Goal: Use online tool/utility

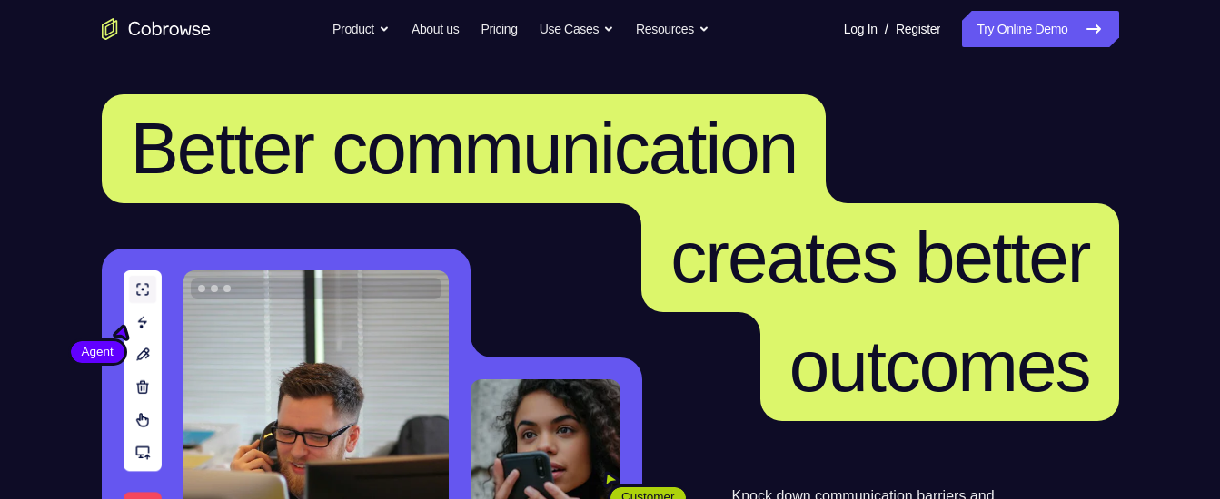
click at [1090, 25] on icon at bounding box center [1093, 29] width 22 height 22
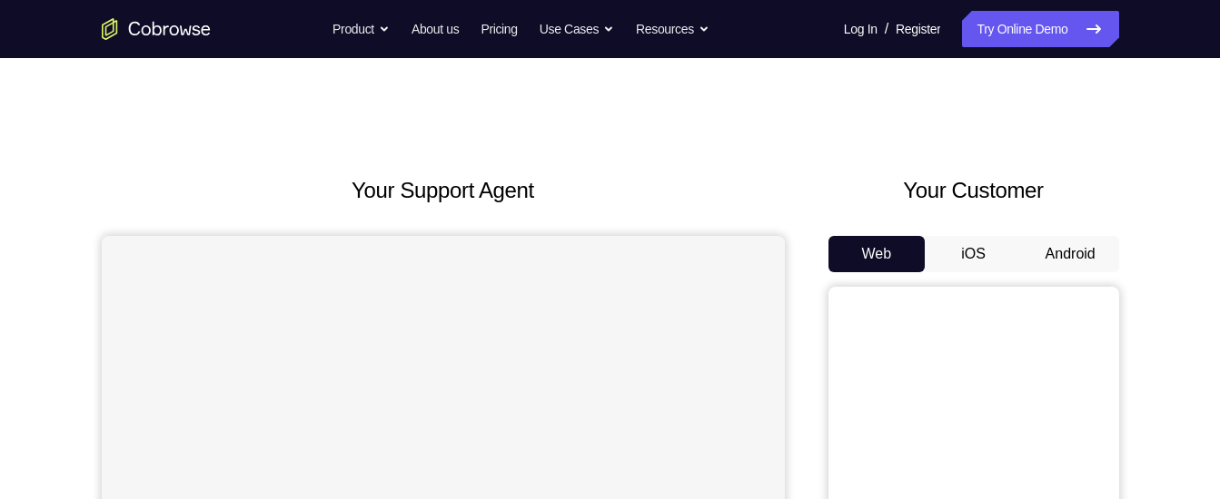
scroll to position [192, 0]
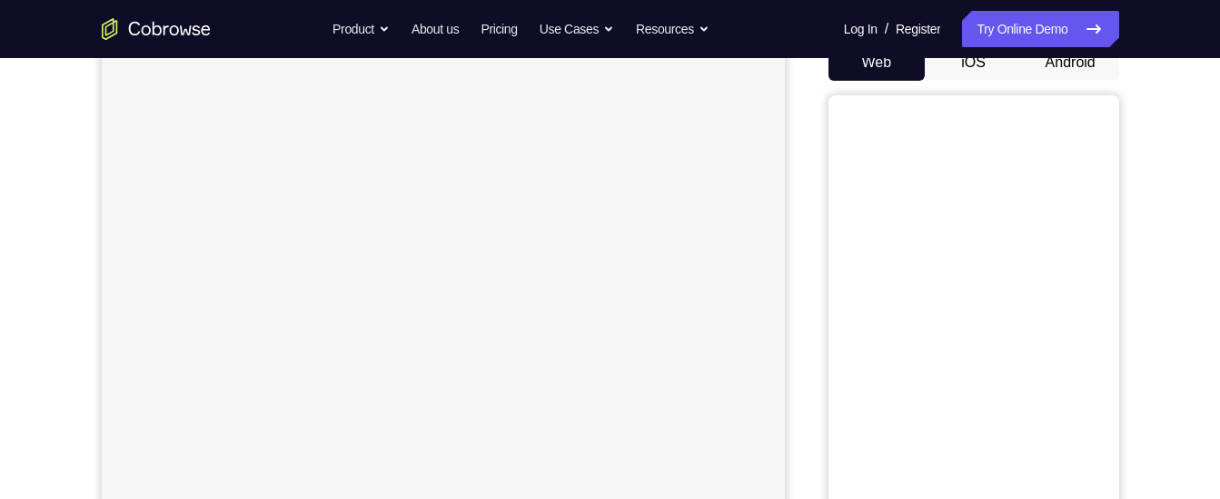
click at [1049, 60] on button "Android" at bounding box center [1070, 62] width 97 height 36
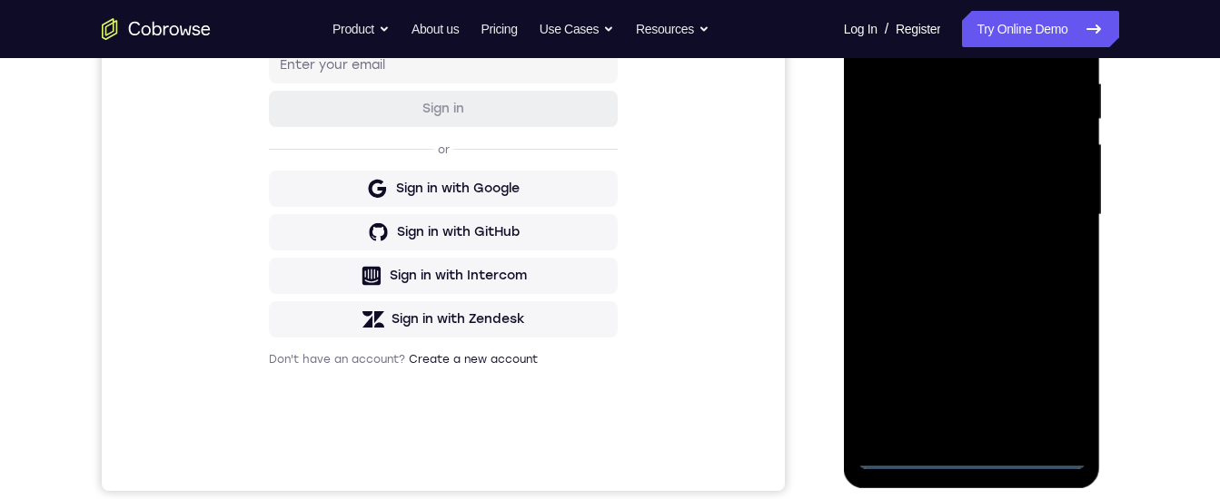
scroll to position [420, 0]
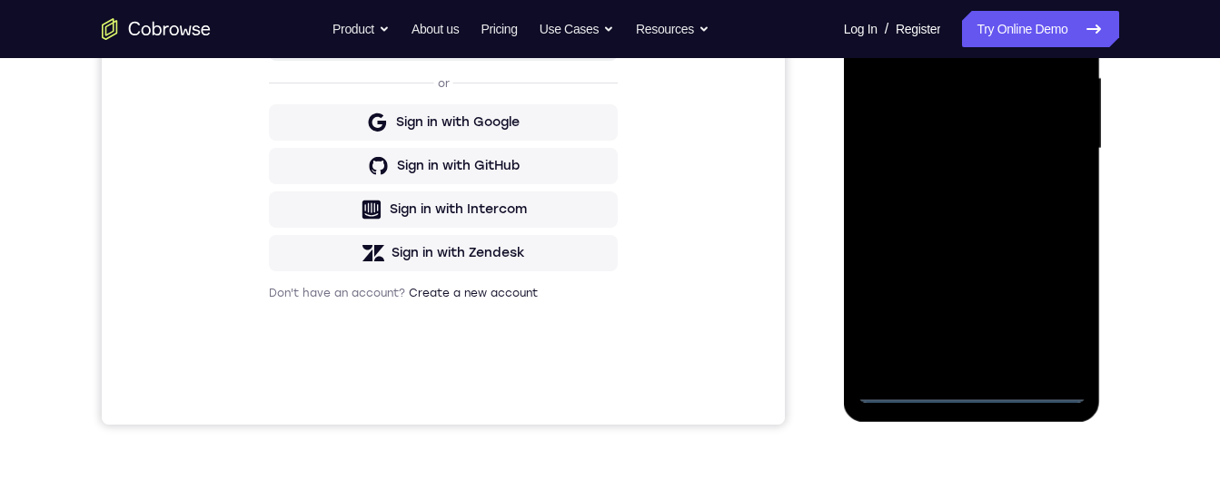
click at [970, 389] on div at bounding box center [971, 149] width 229 height 509
click at [1062, 325] on div at bounding box center [971, 149] width 229 height 509
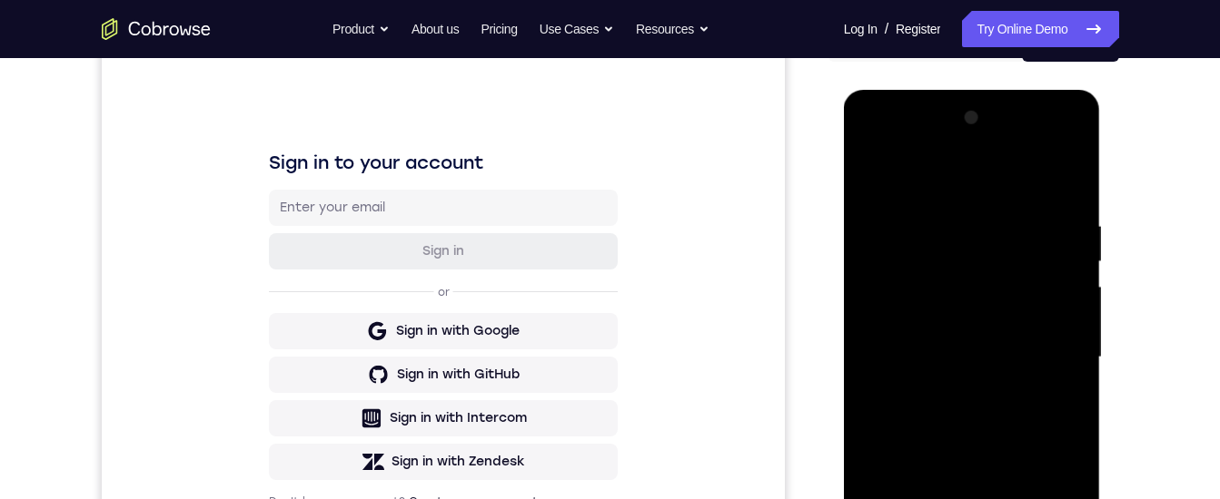
scroll to position [192, 0]
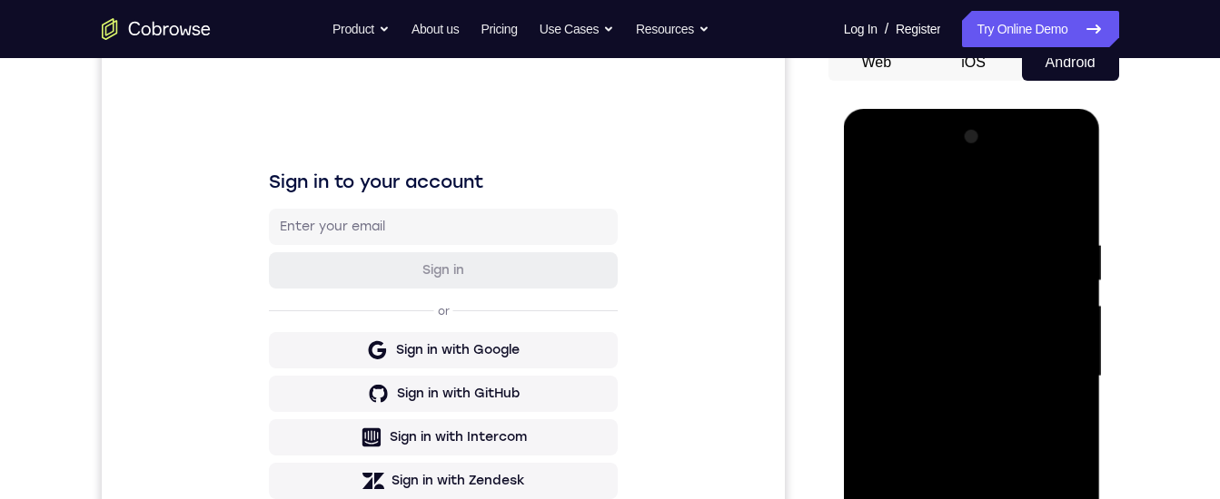
click at [865, 153] on div at bounding box center [971, 377] width 229 height 509
click at [1062, 364] on div at bounding box center [971, 377] width 229 height 509
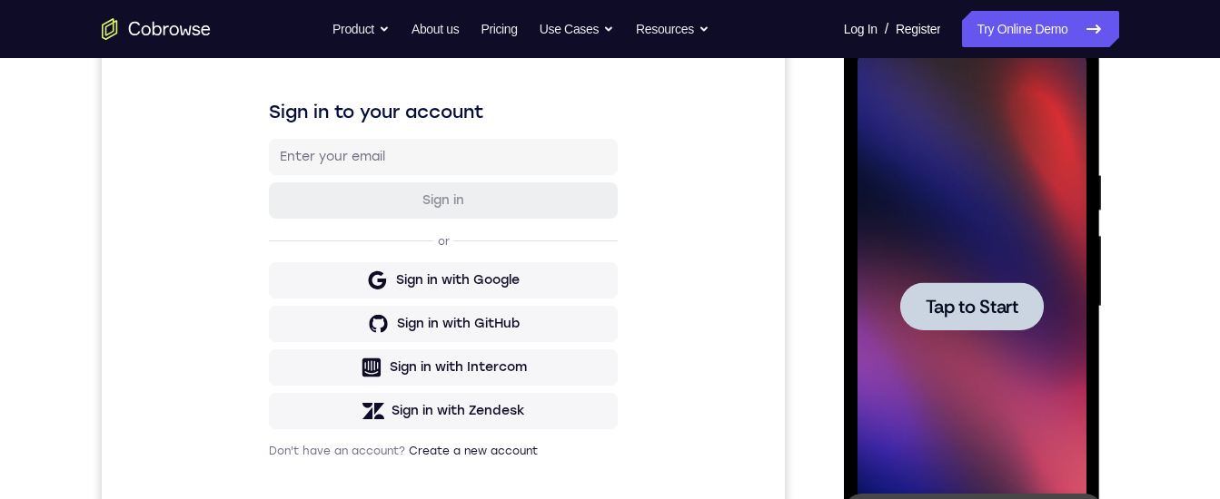
click at [1000, 302] on span "Tap to Start" at bounding box center [971, 307] width 93 height 18
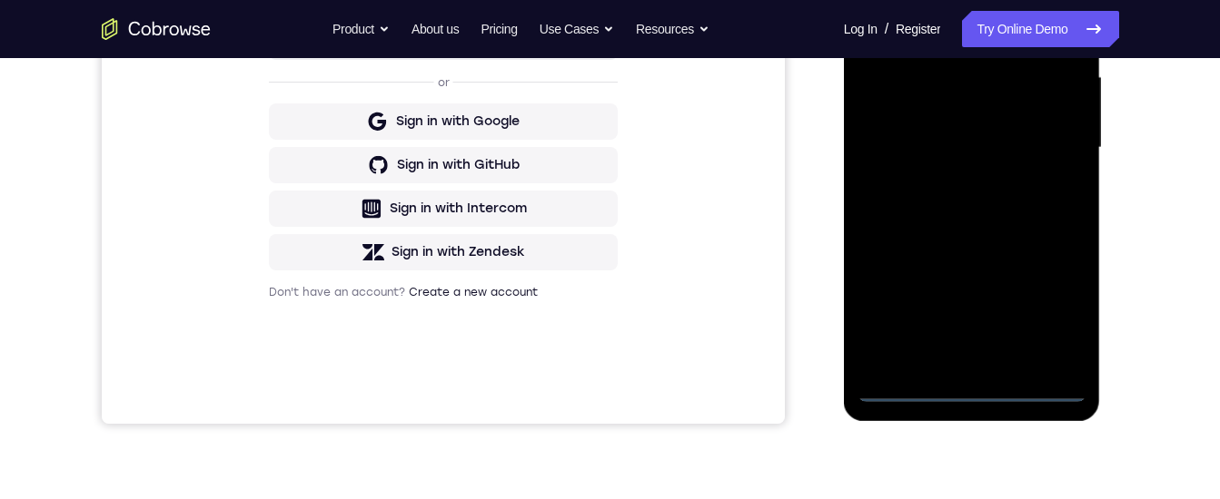
click at [963, 387] on div at bounding box center [971, 148] width 229 height 509
click at [1035, 297] on div at bounding box center [971, 148] width 229 height 509
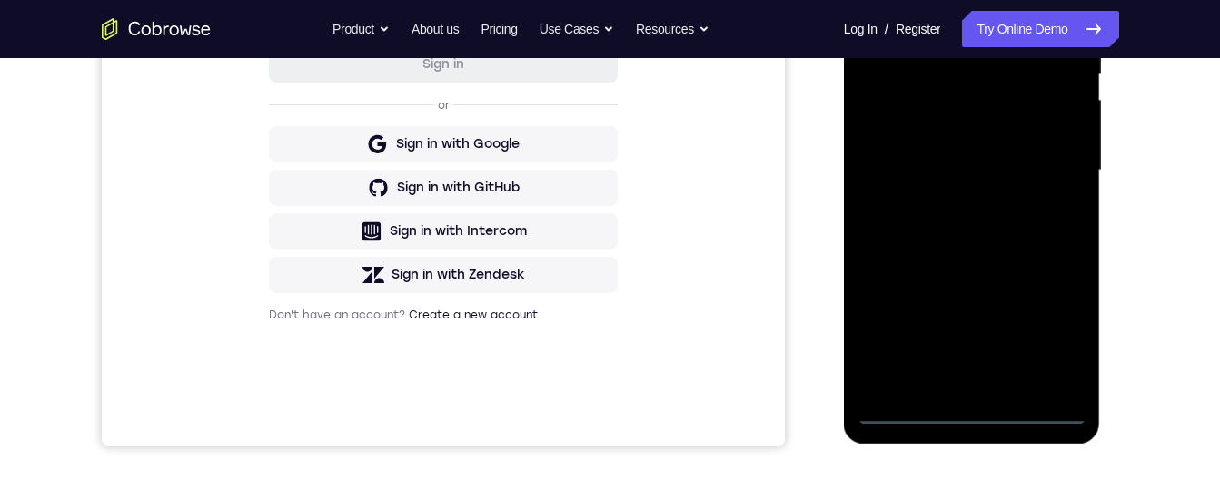
scroll to position [247, 0]
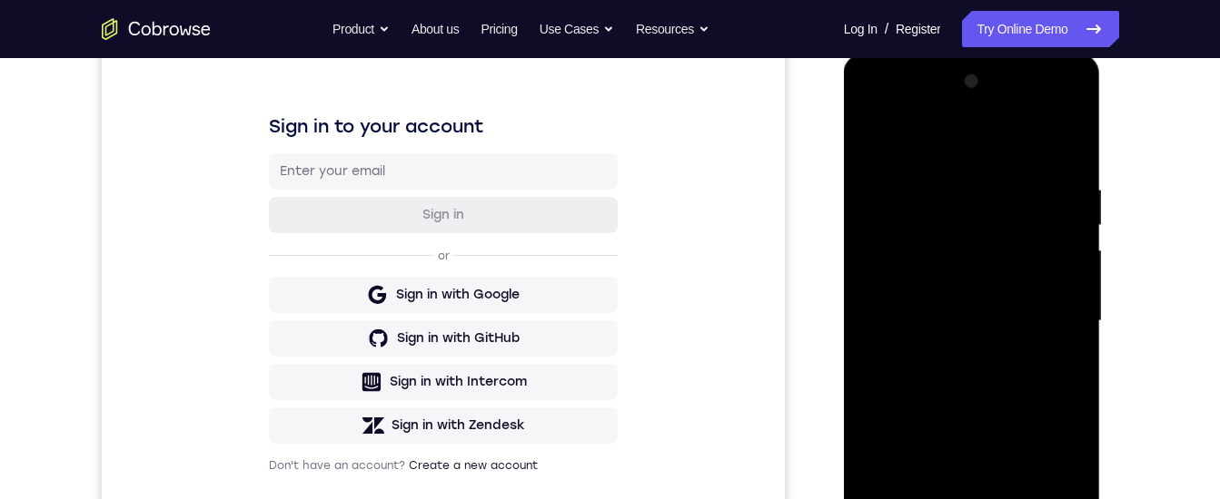
click at [877, 109] on div at bounding box center [971, 321] width 229 height 509
click at [1036, 316] on div at bounding box center [971, 321] width 229 height 509
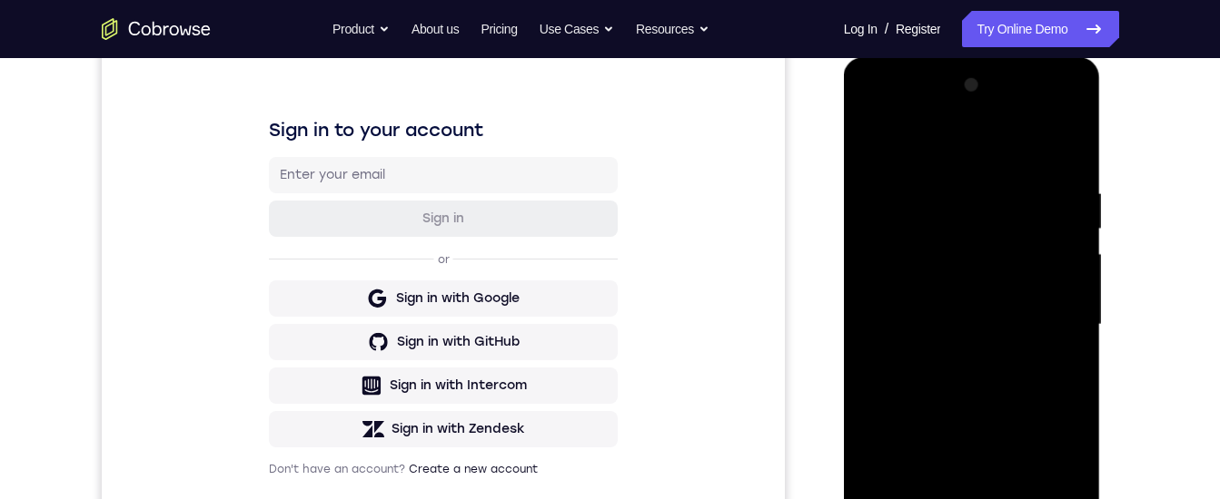
click at [951, 362] on div at bounding box center [971, 325] width 229 height 509
click at [929, 312] on div at bounding box center [971, 325] width 229 height 509
click at [939, 271] on div at bounding box center [971, 325] width 229 height 509
click at [961, 313] on div at bounding box center [971, 325] width 229 height 509
click at [963, 321] on div at bounding box center [971, 325] width 229 height 509
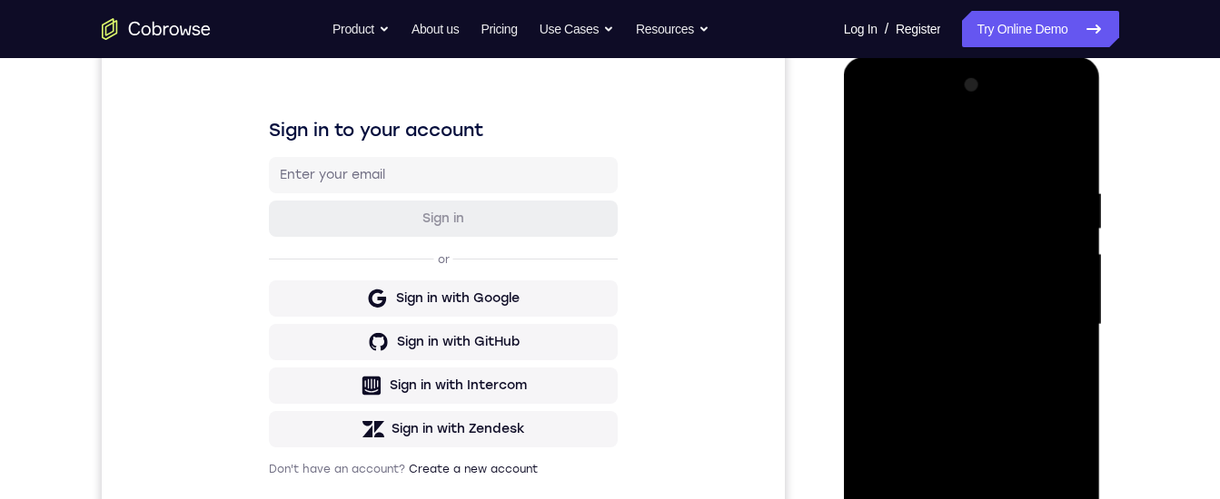
click at [962, 391] on div at bounding box center [971, 325] width 229 height 509
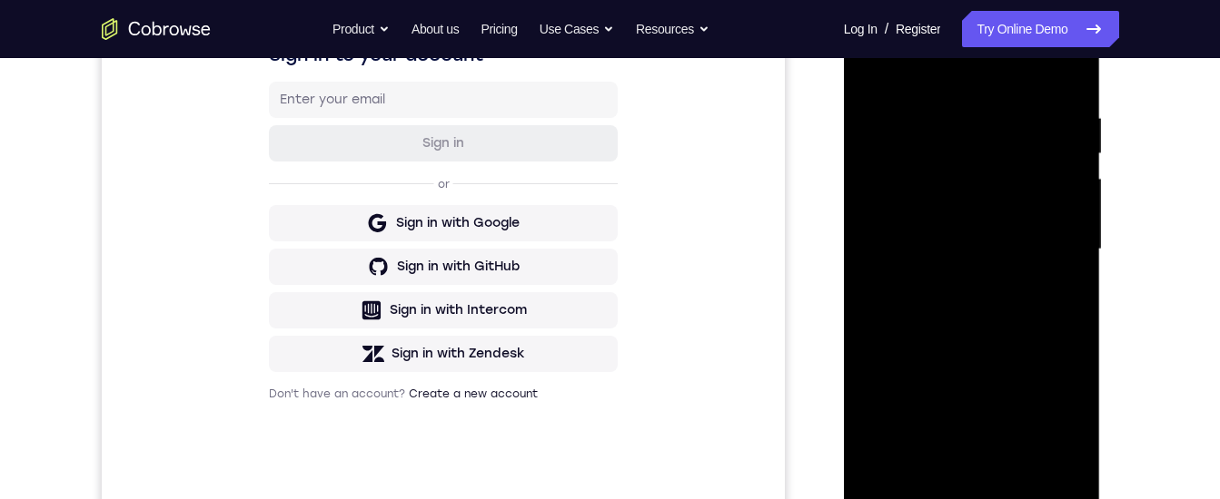
click at [966, 299] on div at bounding box center [971, 249] width 229 height 509
click at [971, 282] on div at bounding box center [971, 249] width 229 height 509
click at [874, 69] on div at bounding box center [971, 249] width 229 height 509
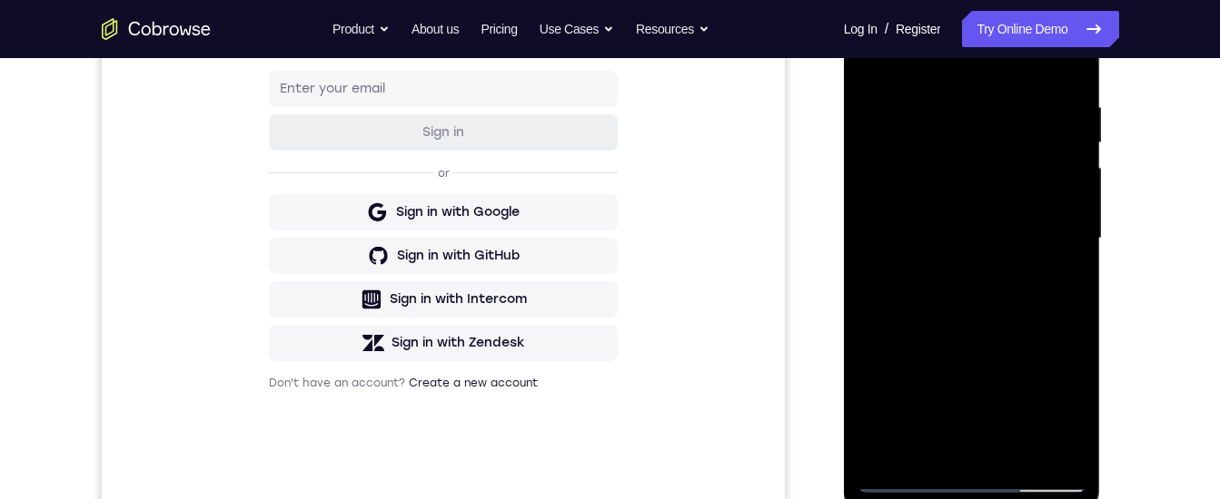
scroll to position [346, 0]
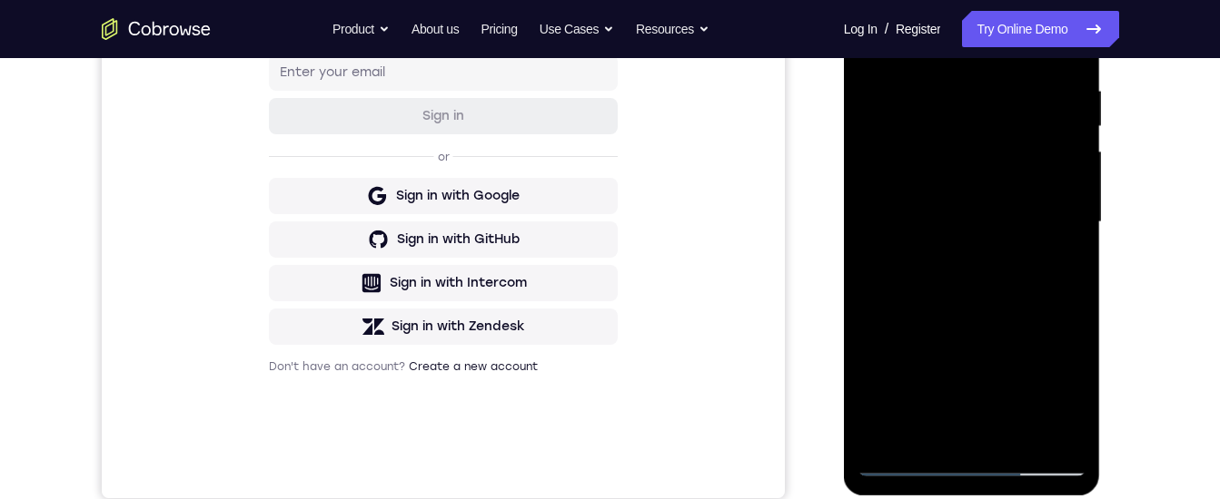
click at [909, 457] on div at bounding box center [971, 222] width 229 height 509
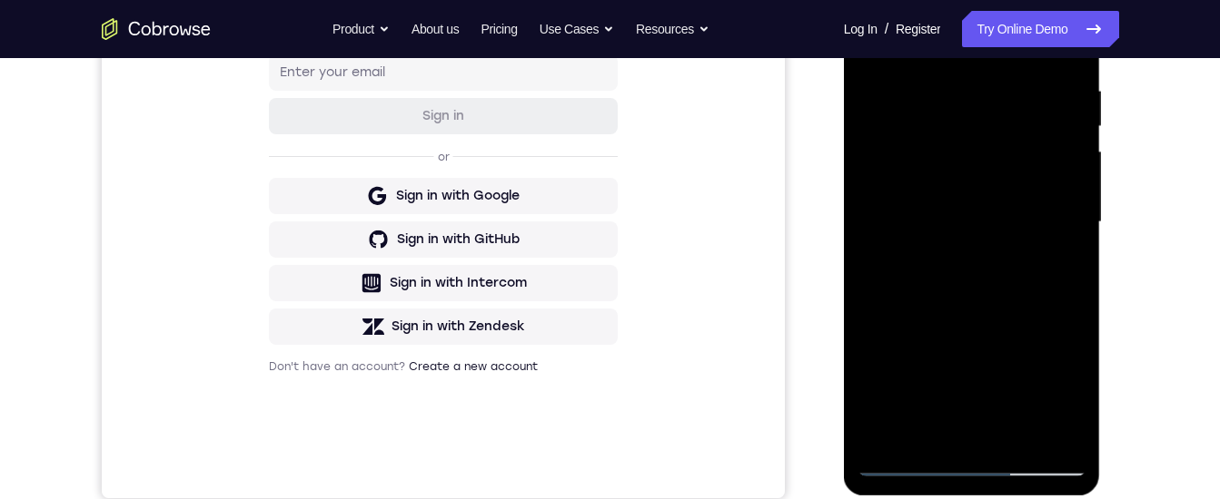
click at [932, 8] on div at bounding box center [971, 222] width 229 height 509
click at [931, 33] on div at bounding box center [971, 222] width 229 height 509
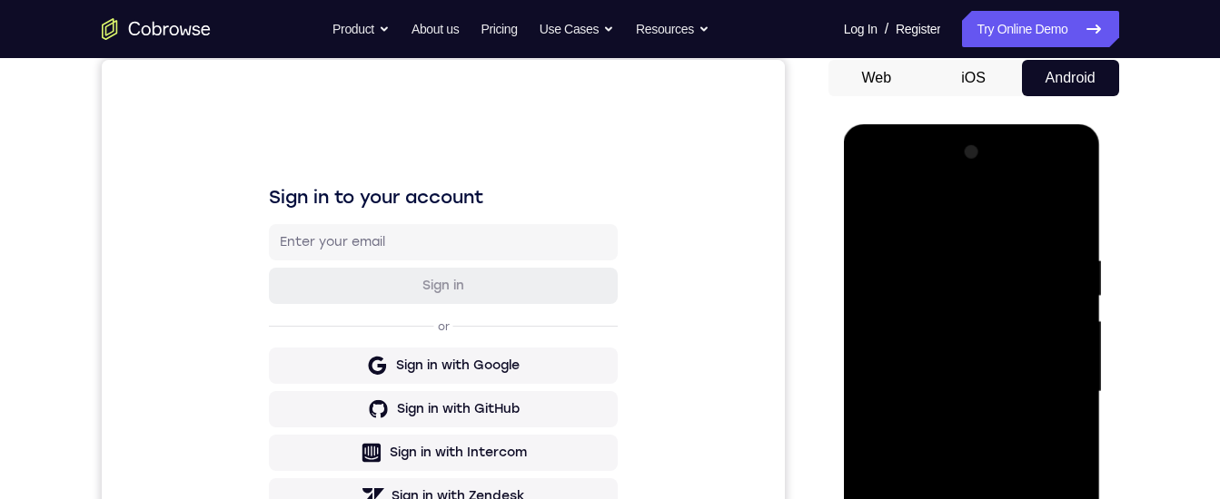
click at [869, 174] on div at bounding box center [971, 392] width 229 height 509
drag, startPoint x: 869, startPoint y: 174, endPoint x: 878, endPoint y: 180, distance: 10.6
click at [869, 174] on div at bounding box center [971, 392] width 229 height 509
click at [1040, 374] on div at bounding box center [971, 392] width 229 height 509
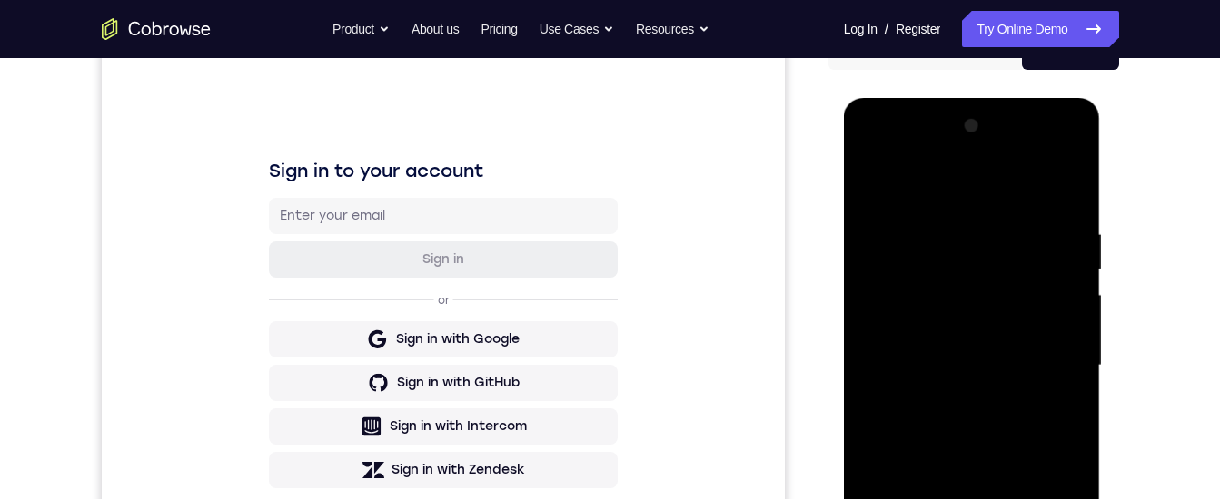
click at [950, 402] on div at bounding box center [971, 366] width 229 height 509
click at [929, 352] on div at bounding box center [971, 366] width 229 height 509
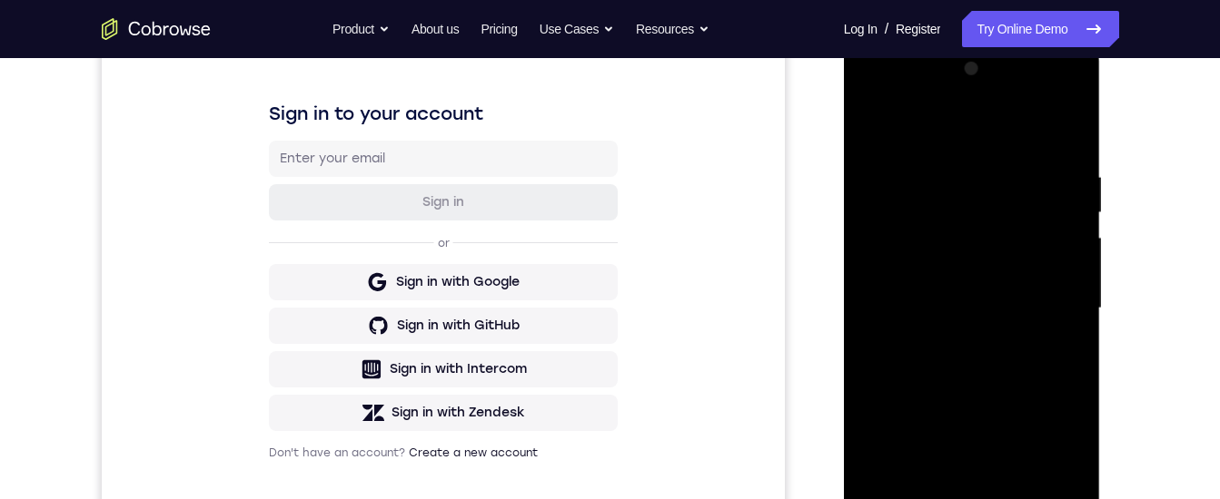
click at [914, 222] on div at bounding box center [971, 308] width 229 height 509
click at [925, 268] on div at bounding box center [971, 308] width 229 height 509
click at [981, 303] on div at bounding box center [971, 308] width 229 height 509
click at [898, 303] on div at bounding box center [971, 308] width 229 height 509
click at [1029, 343] on div at bounding box center [971, 308] width 229 height 509
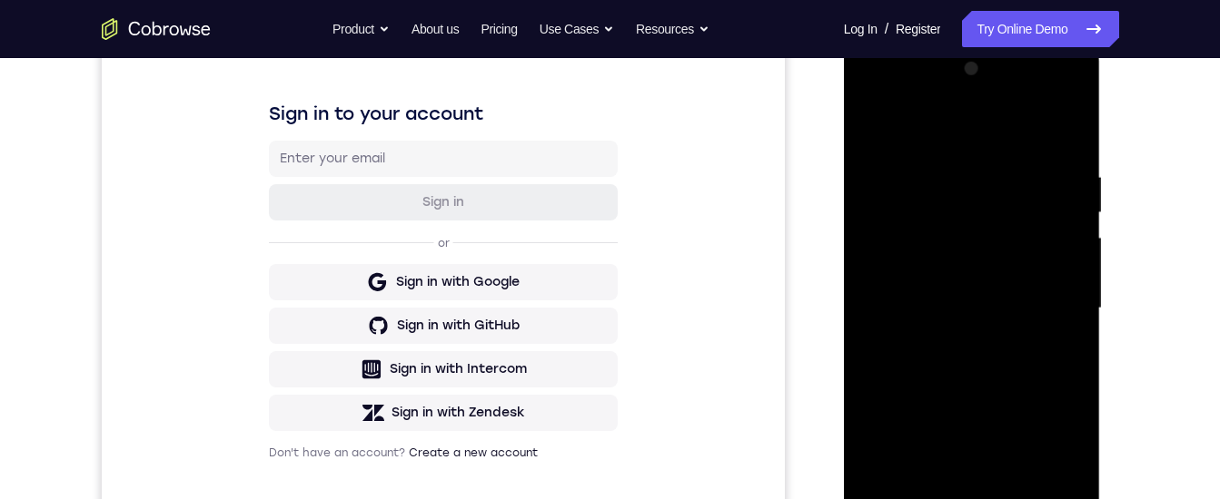
click at [1005, 375] on div at bounding box center [971, 308] width 229 height 509
click at [983, 373] on div at bounding box center [971, 308] width 229 height 509
click at [972, 352] on div at bounding box center [971, 308] width 229 height 509
